Goal: Task Accomplishment & Management: Manage account settings

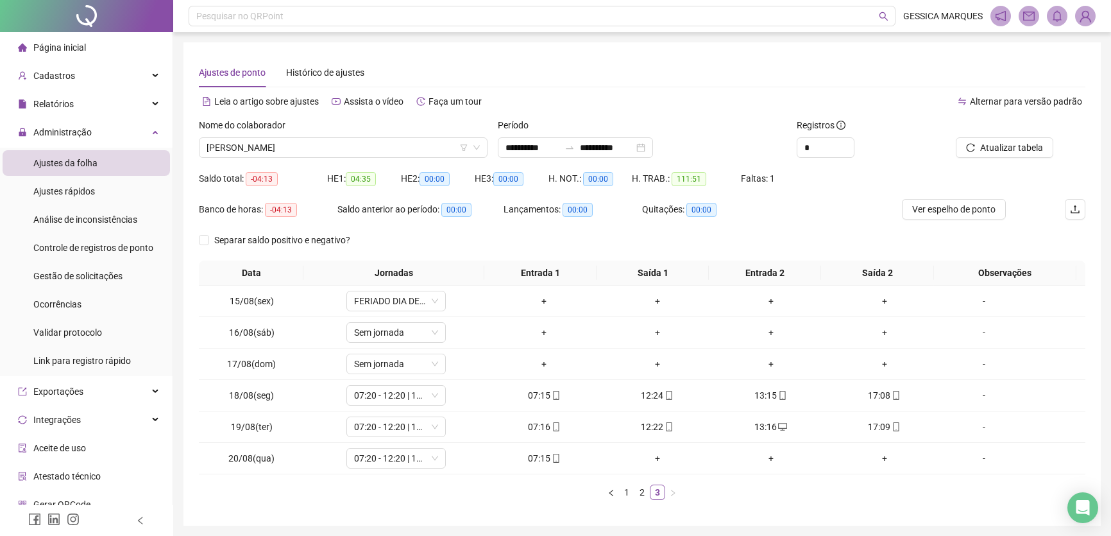
scroll to position [44, 0]
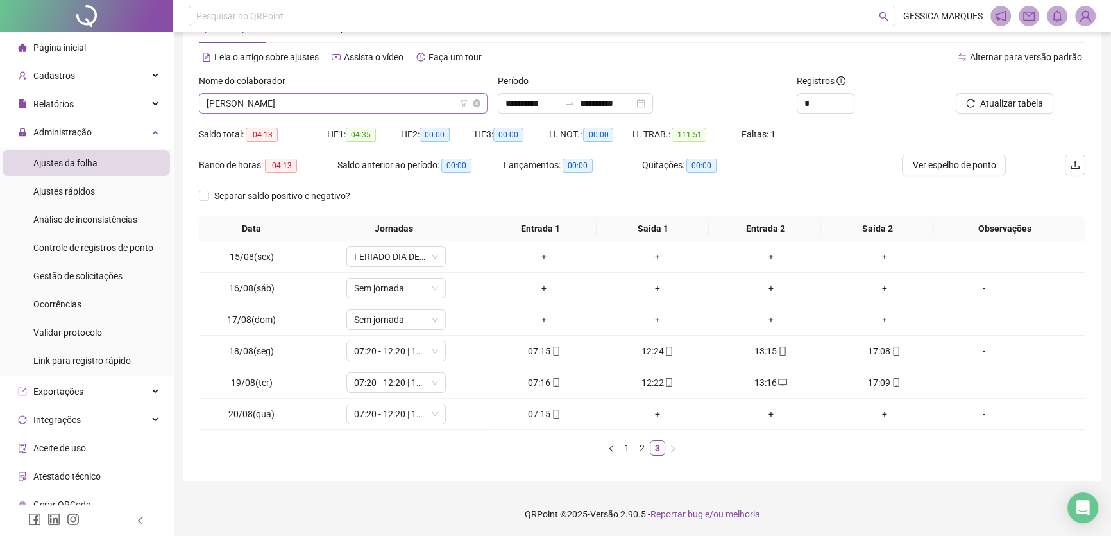
drag, startPoint x: 0, startPoint y: 0, endPoint x: 415, endPoint y: 105, distance: 428.2
click at [415, 105] on span "[PERSON_NAME]" at bounding box center [343, 103] width 273 height 19
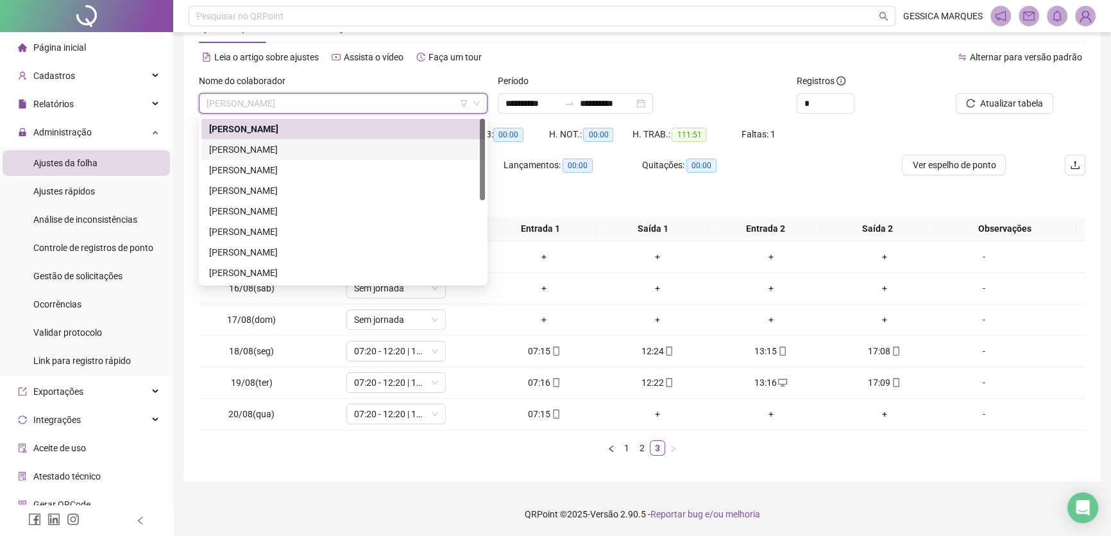
click at [366, 154] on div "[PERSON_NAME]" at bounding box center [343, 149] width 268 height 14
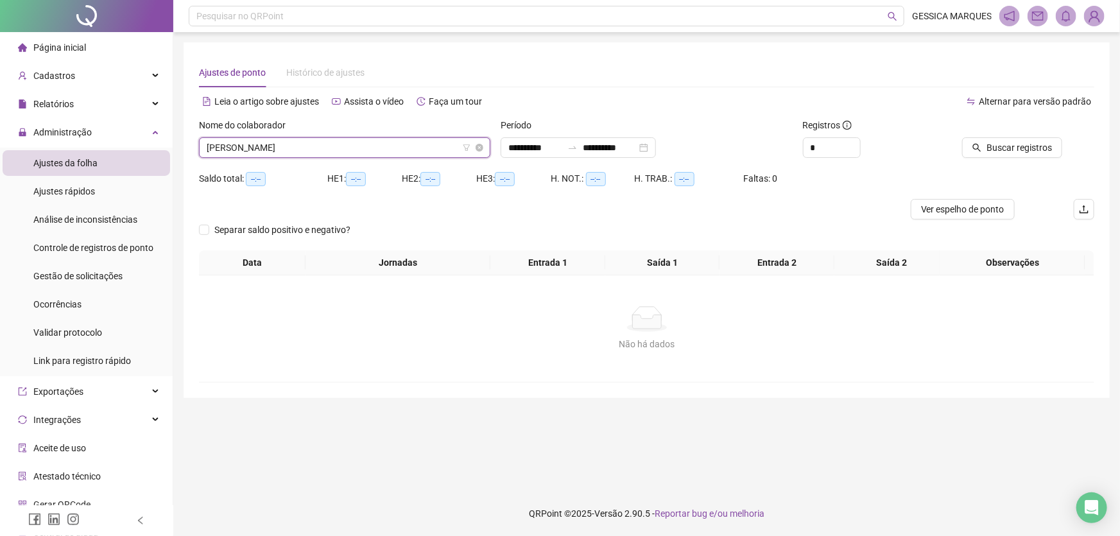
click at [368, 143] on span "[PERSON_NAME]" at bounding box center [345, 147] width 276 height 19
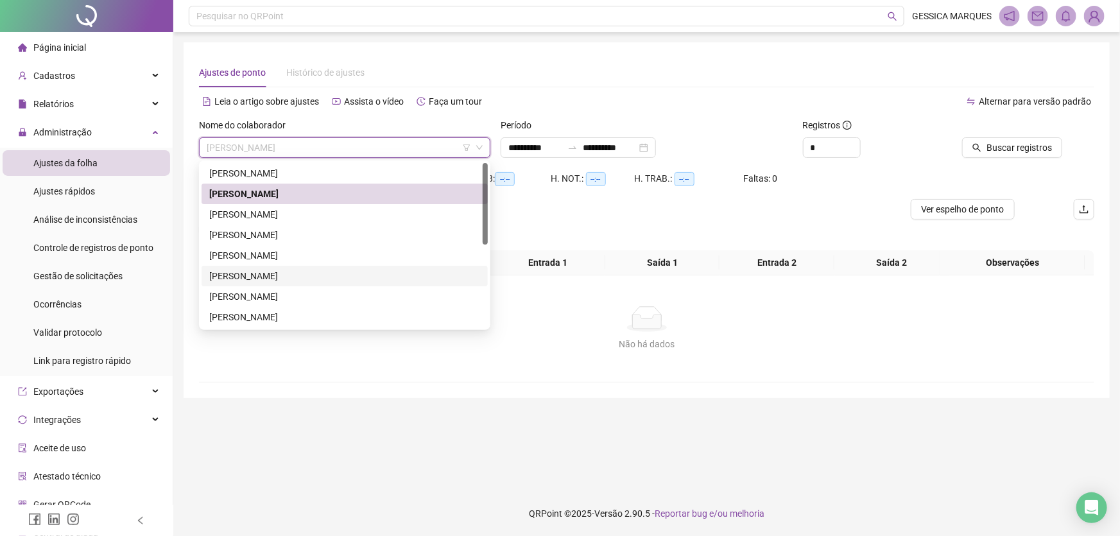
click at [291, 277] on div "[PERSON_NAME]" at bounding box center [344, 276] width 271 height 14
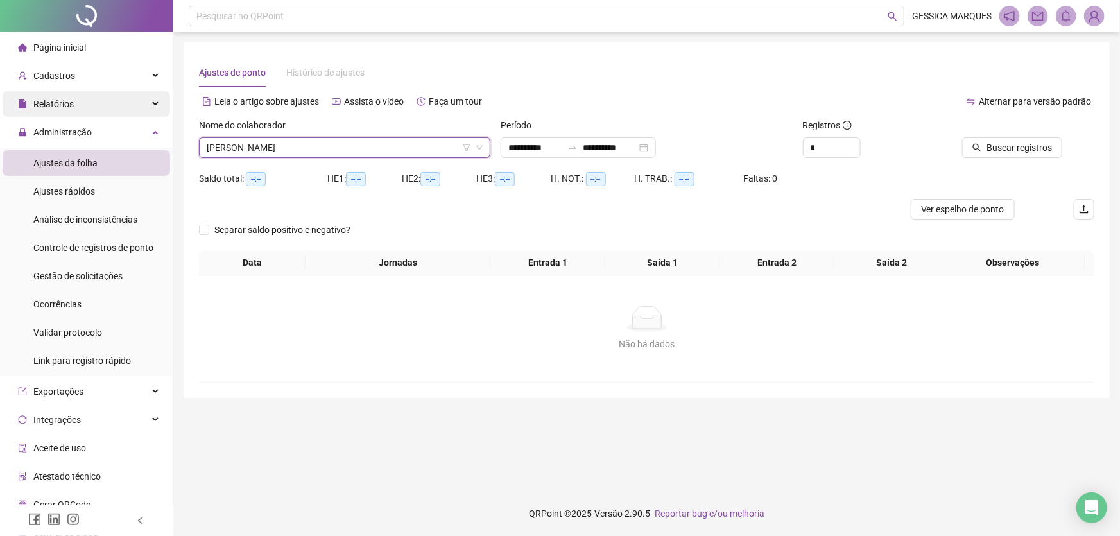
click at [82, 107] on div "Relatórios" at bounding box center [86, 104] width 167 height 26
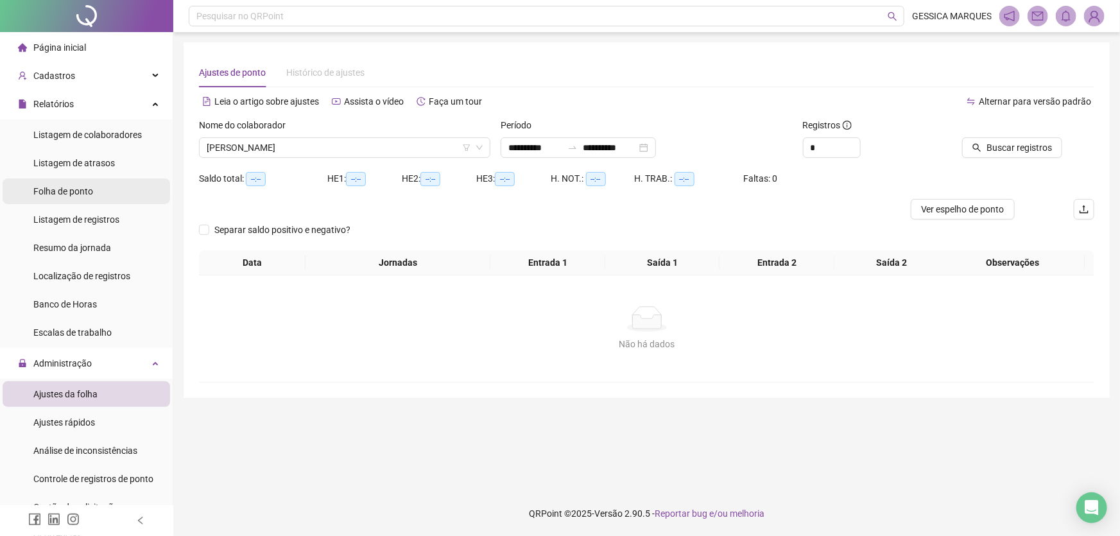
click at [90, 196] on span "Folha de ponto" at bounding box center [63, 191] width 60 height 10
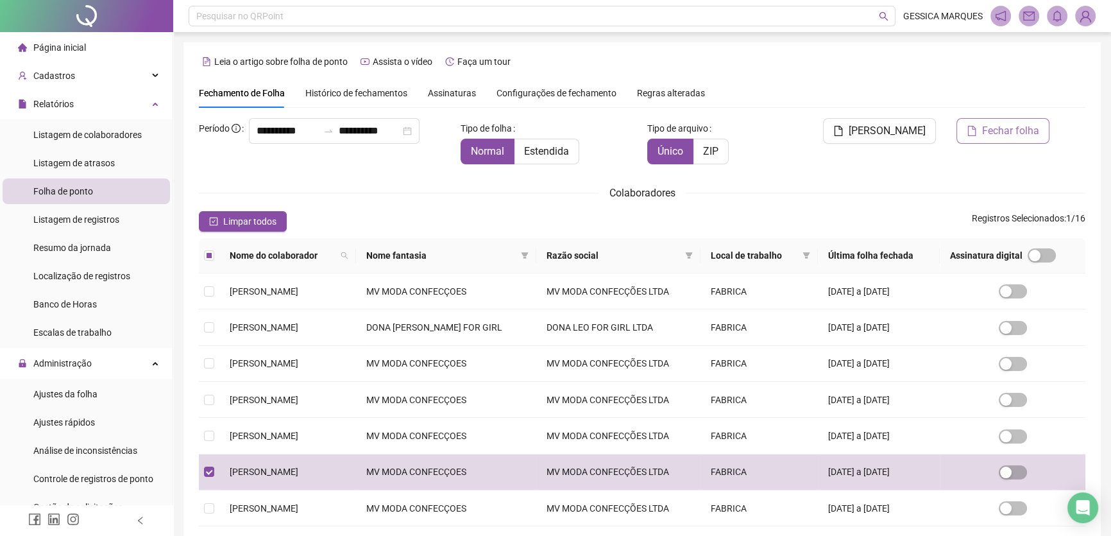
click at [1011, 137] on span "Fechar folha" at bounding box center [1010, 130] width 57 height 15
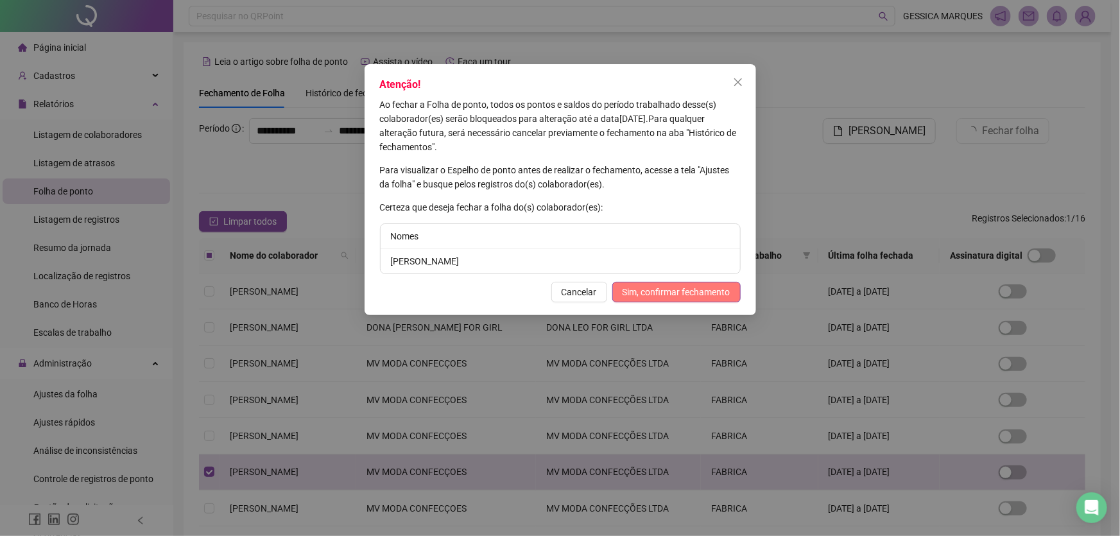
click at [654, 287] on span "Sim, confirmar fechamento" at bounding box center [676, 292] width 108 height 14
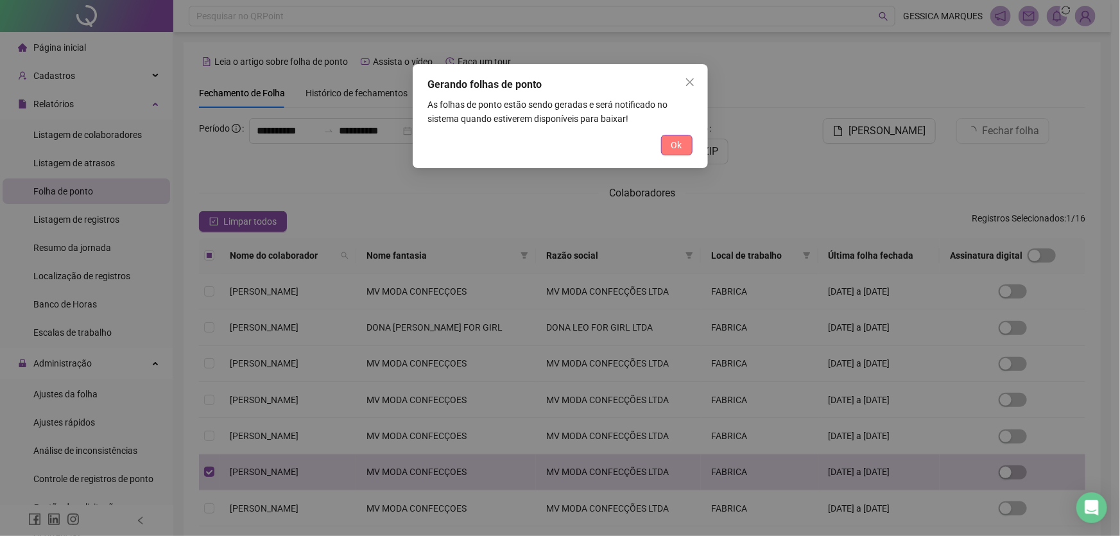
click at [672, 148] on span "Ok" at bounding box center [676, 145] width 11 height 14
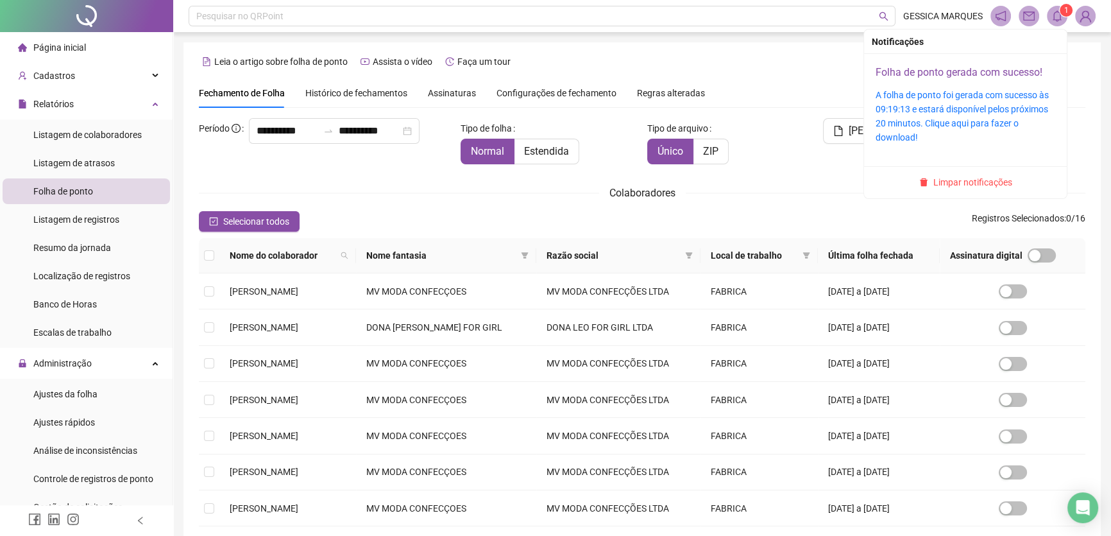
click at [968, 72] on link "Folha de ponto gerada com sucesso!" at bounding box center [959, 72] width 167 height 12
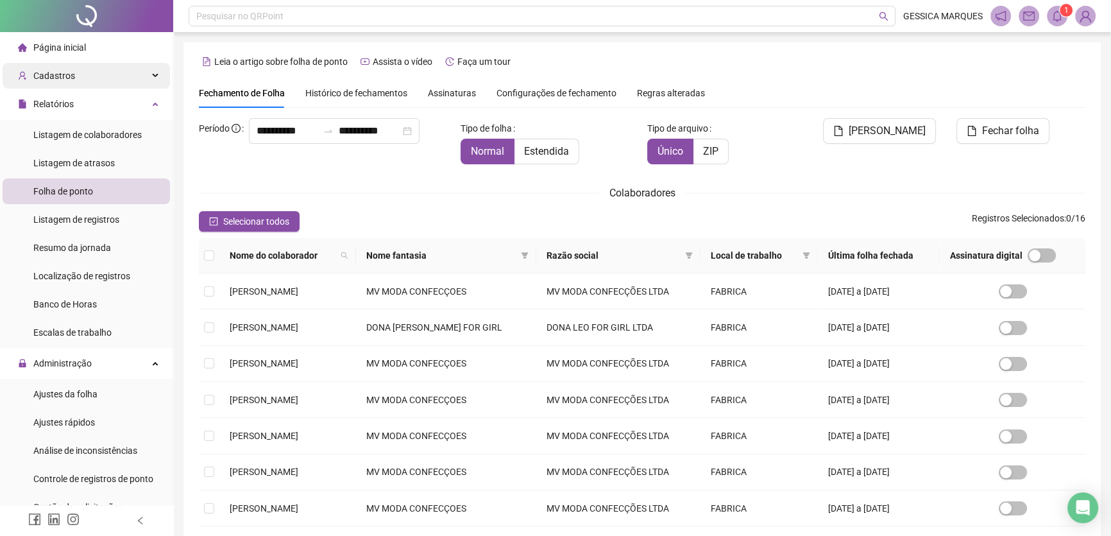
click at [86, 72] on div "Cadastros" at bounding box center [86, 76] width 167 height 26
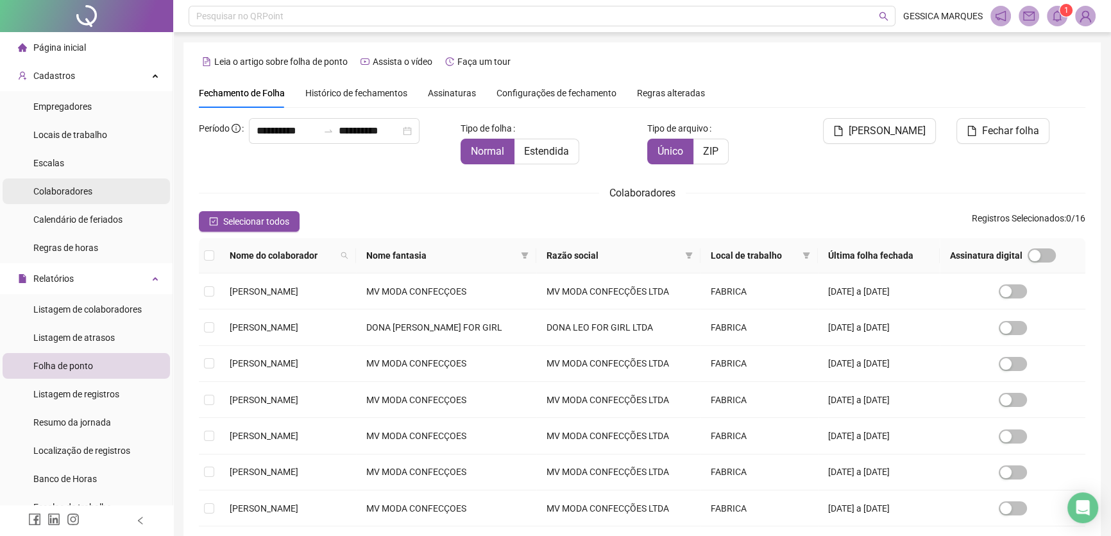
click at [62, 187] on span "Colaboradores" at bounding box center [62, 191] width 59 height 10
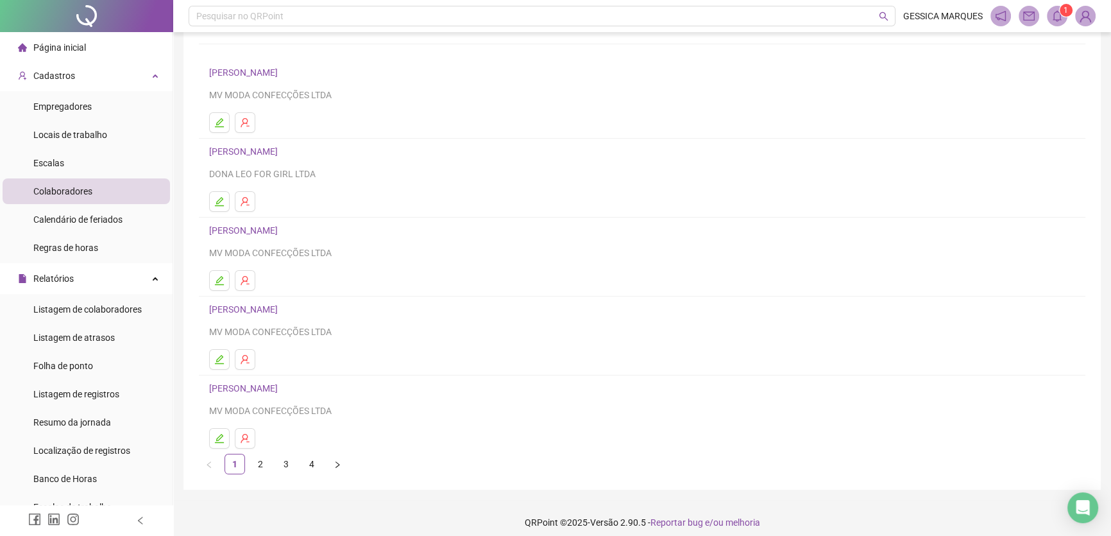
scroll to position [83, 0]
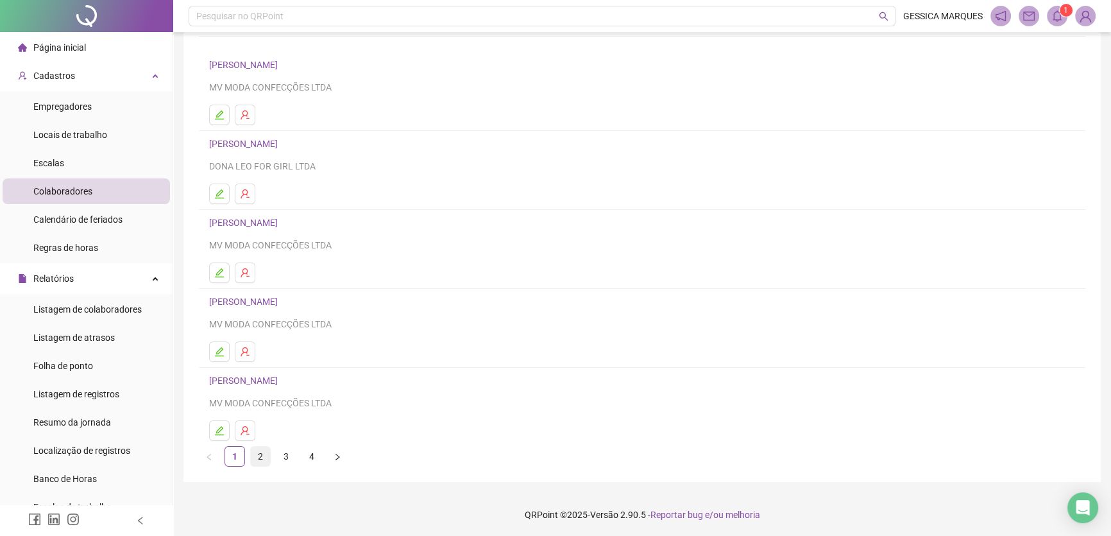
click at [258, 459] on link "2" at bounding box center [260, 456] width 19 height 19
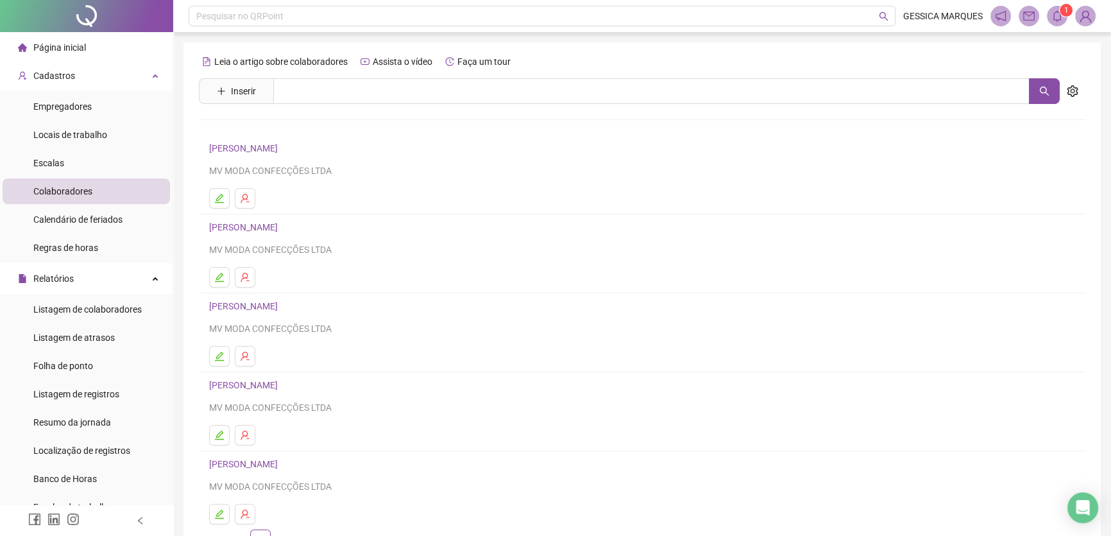
click at [282, 146] on link "[PERSON_NAME]" at bounding box center [245, 148] width 72 height 10
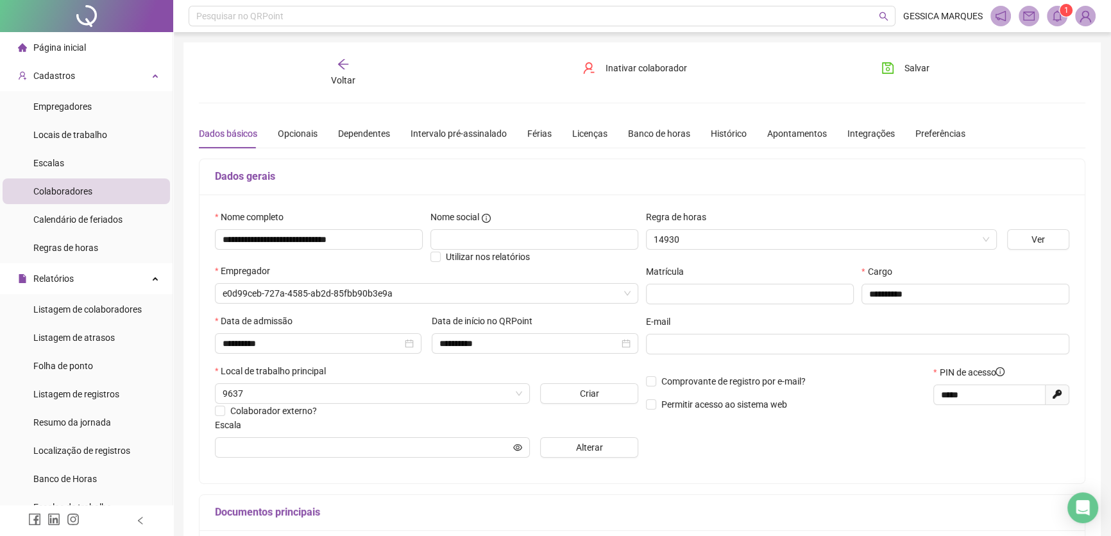
type input "**********"
click at [679, 69] on span "Inativar colaborador" at bounding box center [646, 68] width 81 height 14
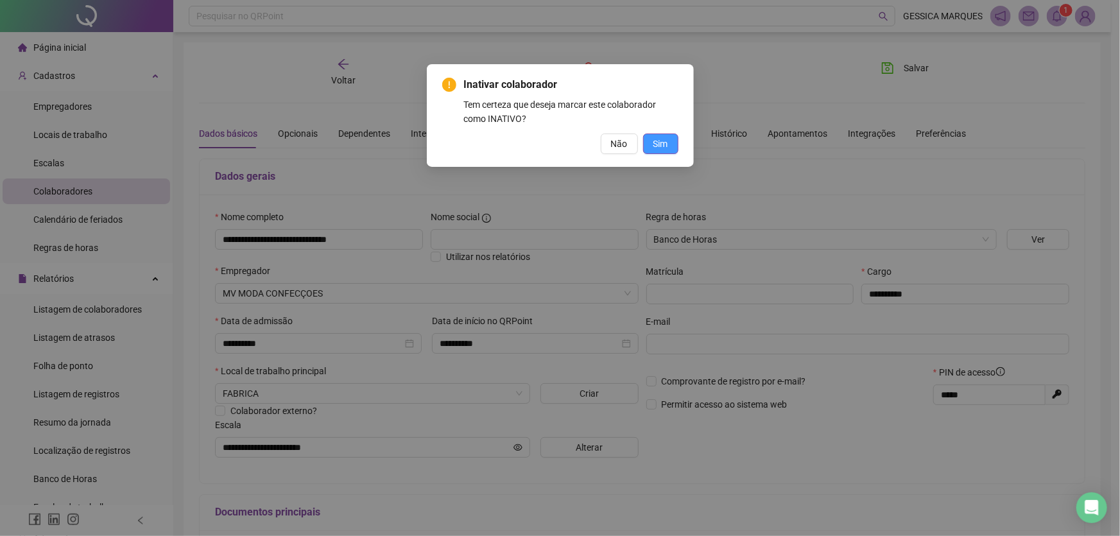
click at [661, 142] on span "Sim" at bounding box center [660, 144] width 15 height 14
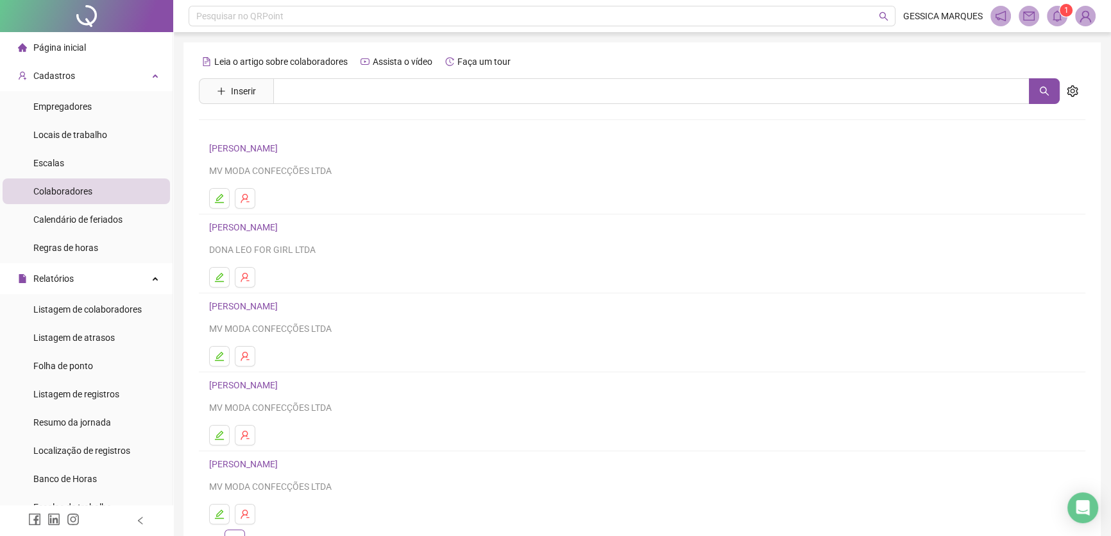
click at [82, 46] on span "Página inicial" at bounding box center [59, 47] width 53 height 10
